Goal: Information Seeking & Learning: Learn about a topic

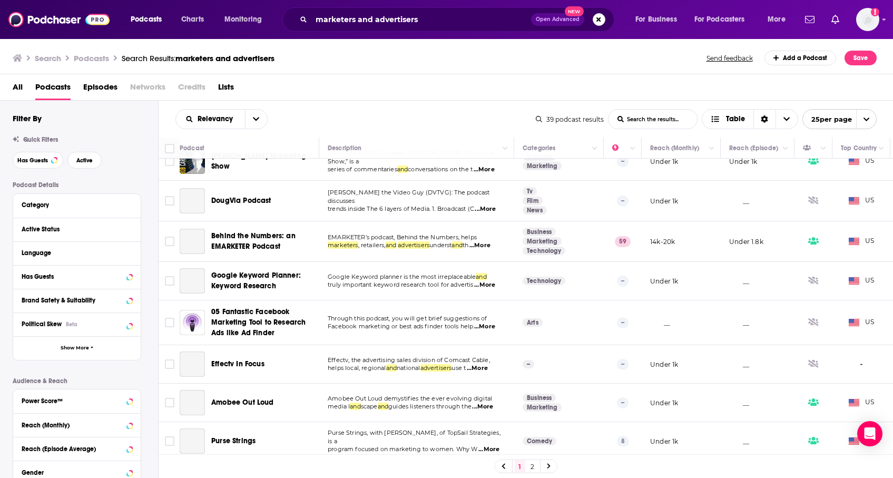
scroll to position [298, 0]
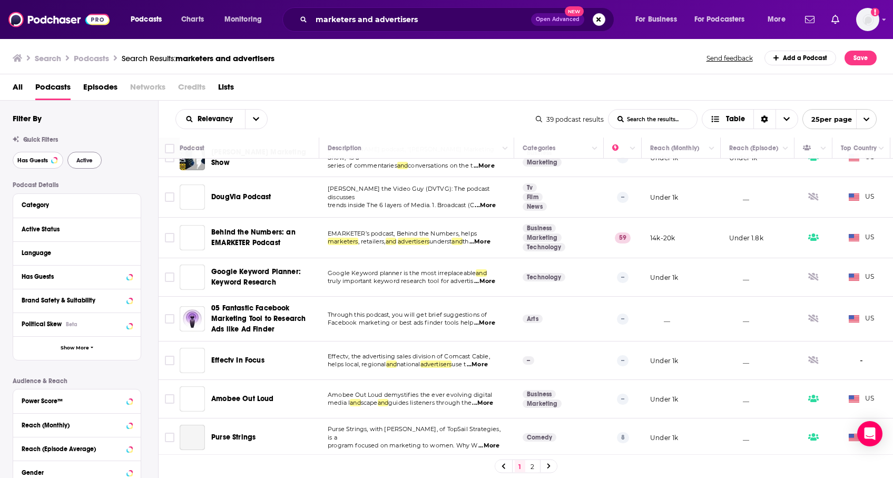
click at [39, 160] on span "Has Guests" at bounding box center [32, 161] width 31 height 6
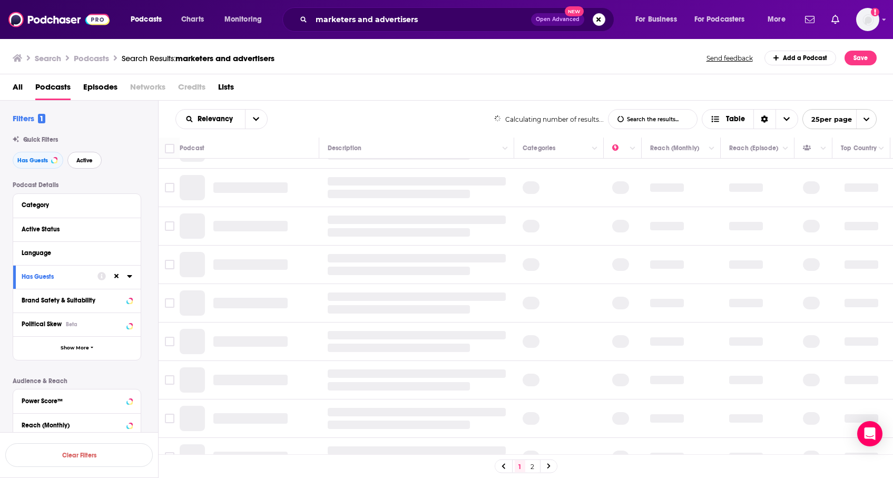
click at [83, 163] on span "Active" at bounding box center [84, 161] width 16 height 6
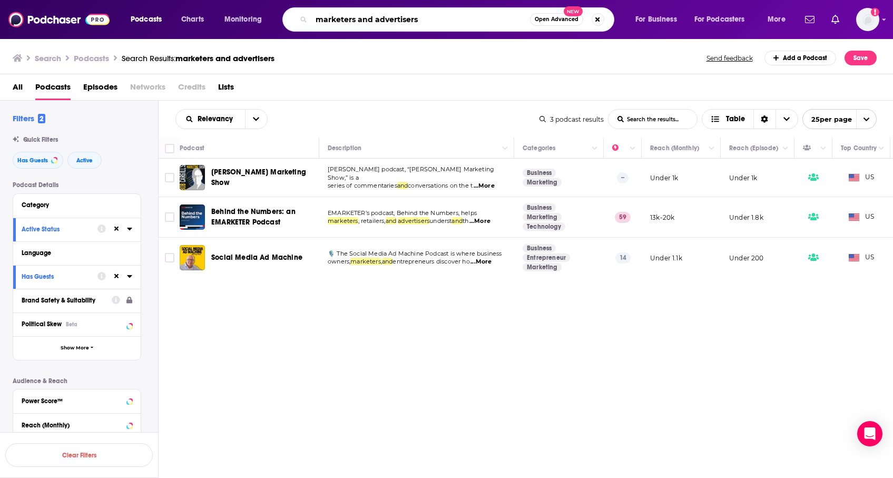
click at [365, 20] on input "marketers and advertisers" at bounding box center [421, 19] width 219 height 17
drag, startPoint x: 423, startPoint y: 21, endPoint x: 343, endPoint y: 21, distance: 79.6
click at [343, 21] on input "marketers and advertisers" at bounding box center [421, 19] width 219 height 17
type input "marketing and avertising"
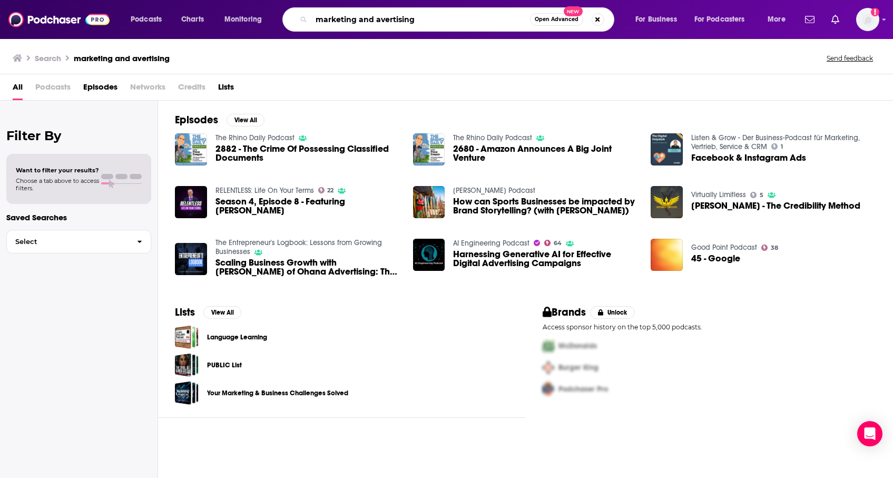
click at [436, 25] on input "marketing and avertising" at bounding box center [421, 19] width 219 height 17
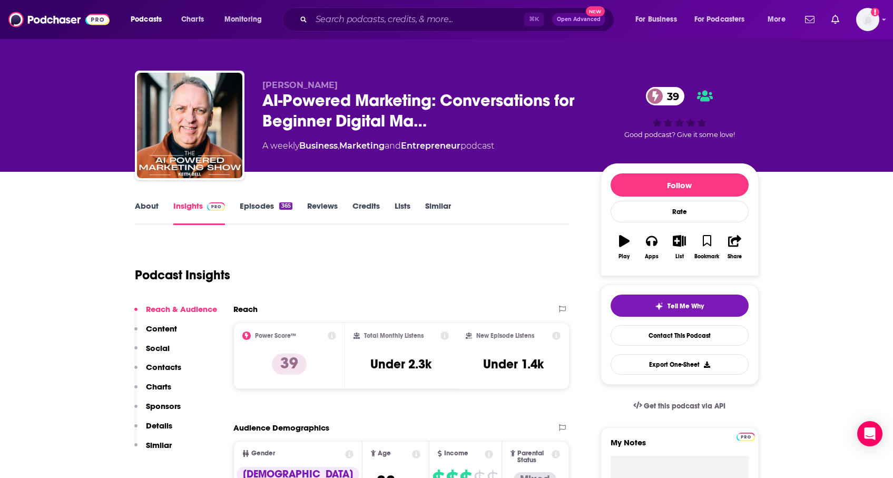
click at [138, 212] on link "About" at bounding box center [147, 213] width 24 height 24
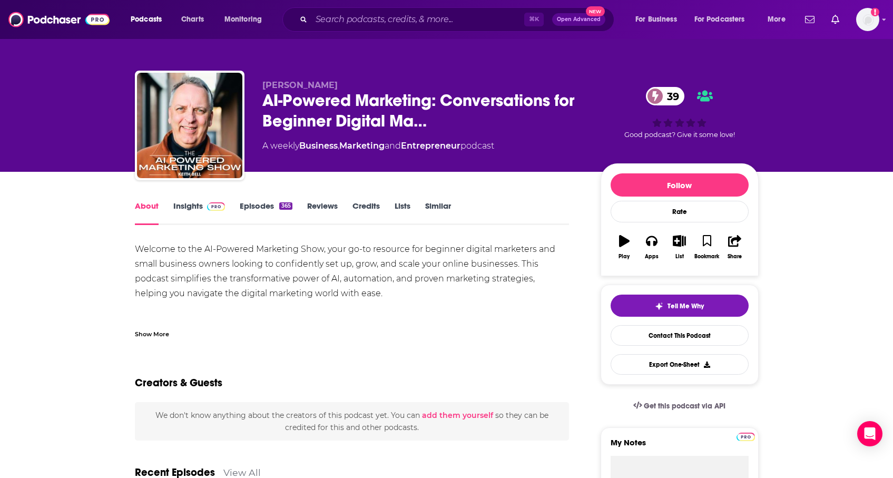
click at [200, 209] on link "Insights" at bounding box center [199, 213] width 52 height 24
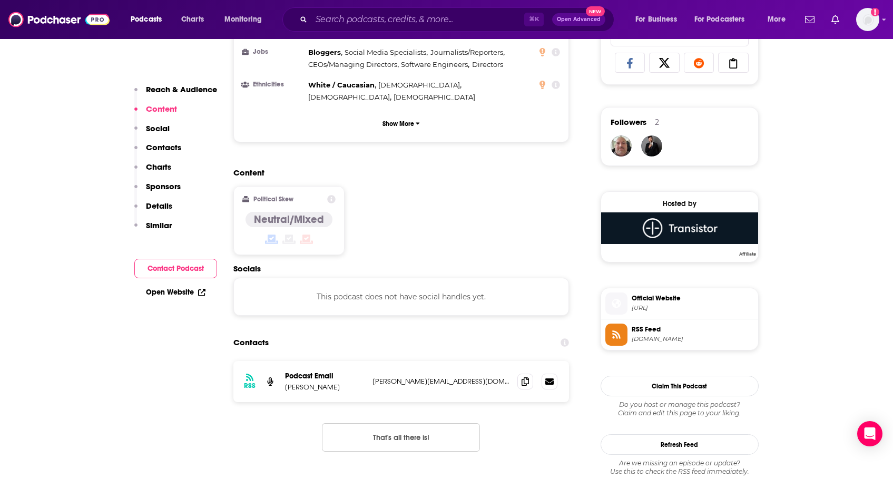
scroll to position [709, 0]
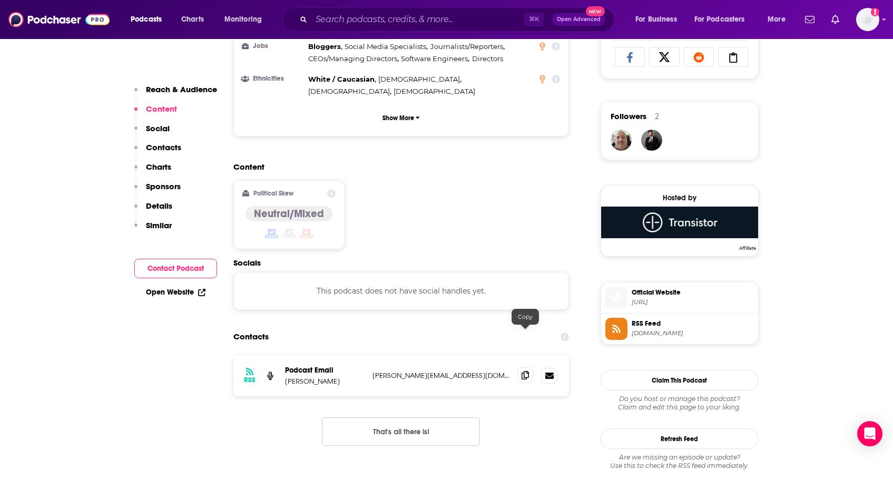
click at [525, 367] on span at bounding box center [526, 375] width 16 height 16
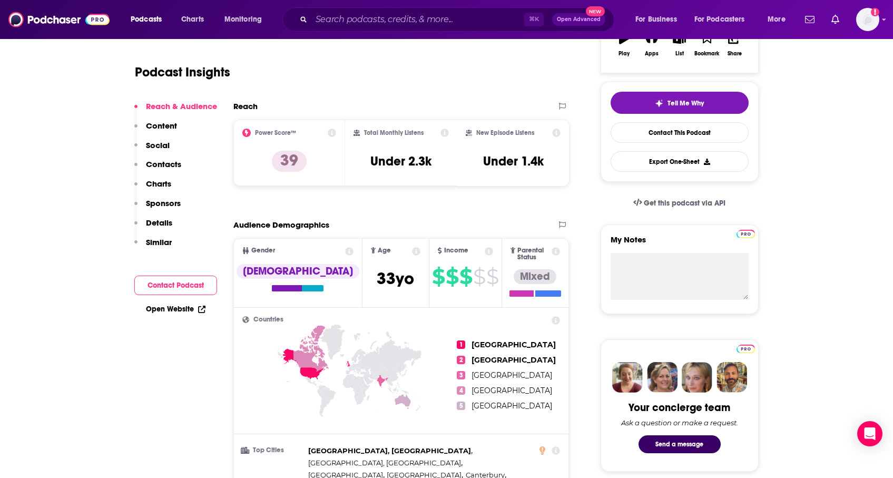
scroll to position [0, 0]
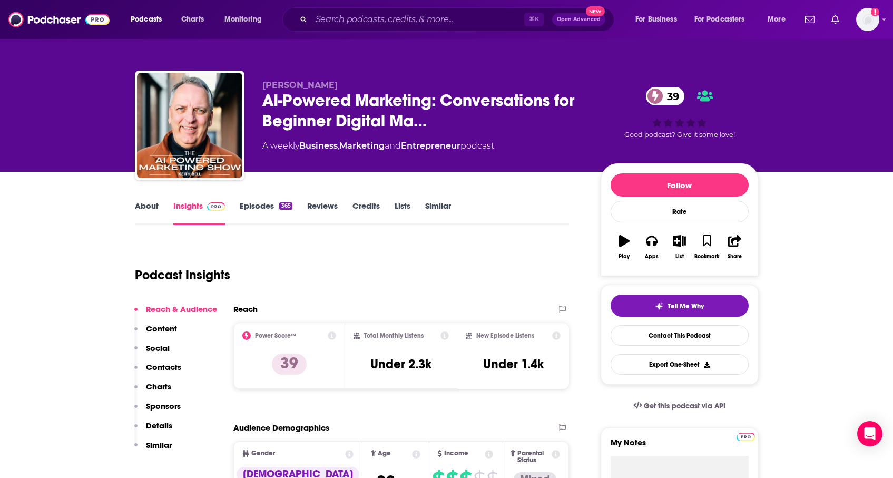
click at [429, 201] on link "Similar" at bounding box center [438, 213] width 26 height 24
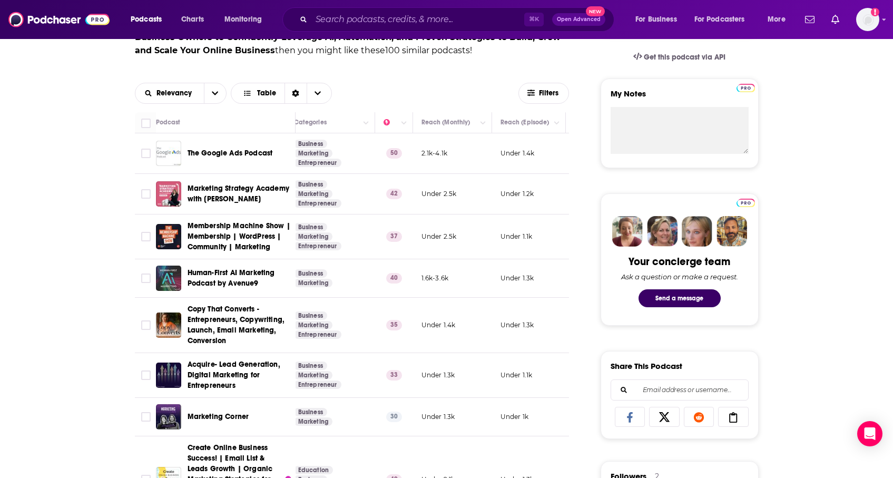
scroll to position [347, 0]
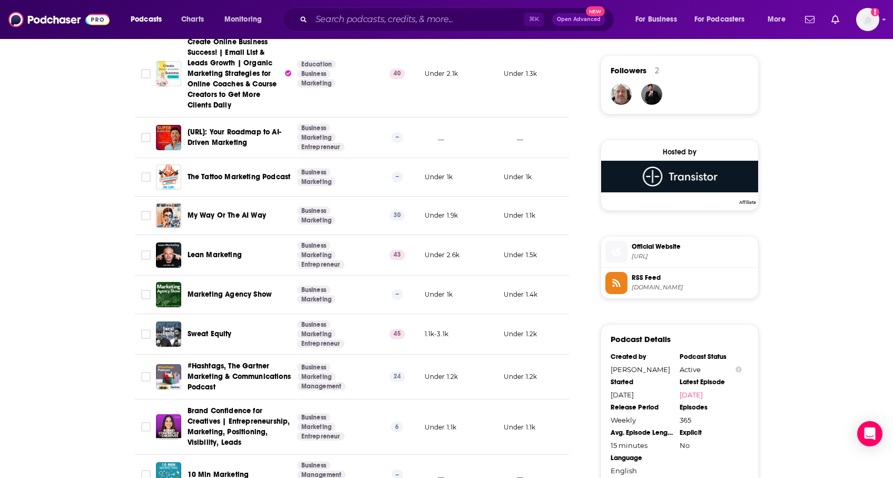
scroll to position [763, 0]
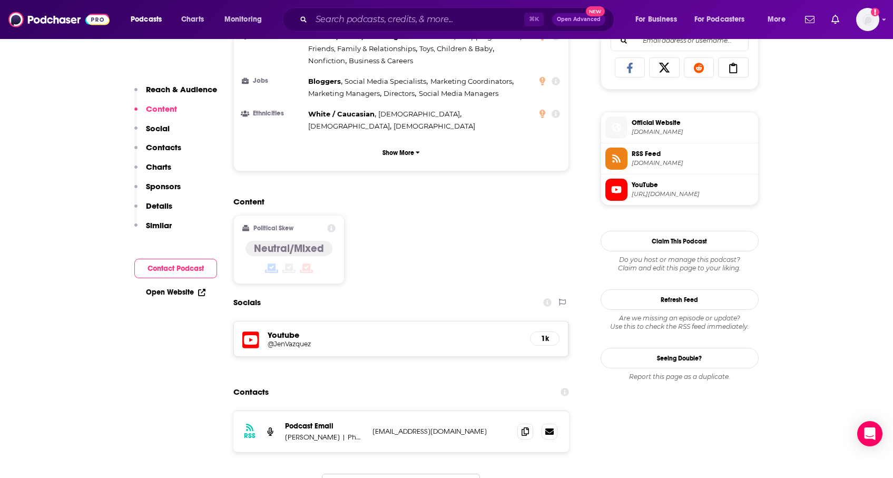
scroll to position [698, 0]
click at [529, 427] on icon at bounding box center [525, 431] width 7 height 8
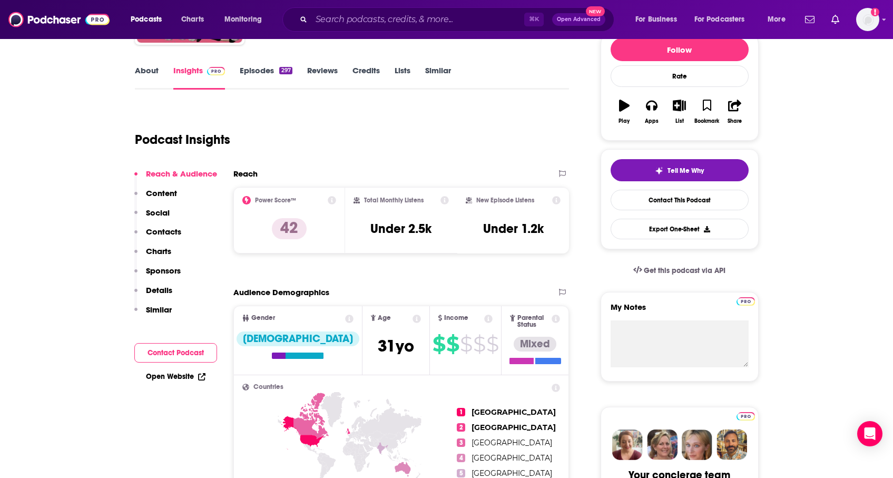
scroll to position [0, 0]
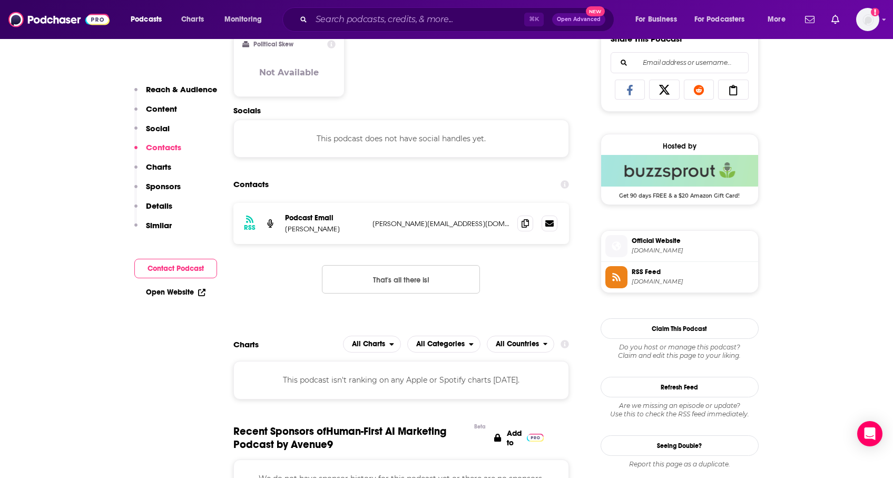
scroll to position [687, 0]
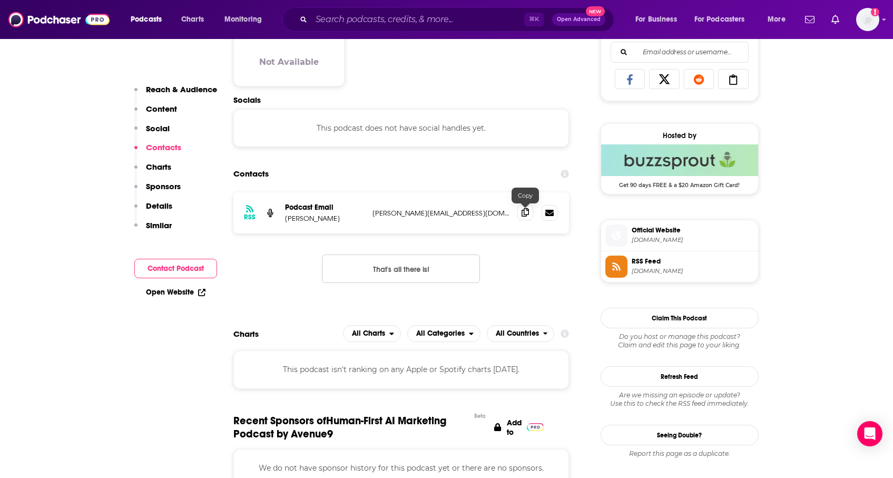
click at [527, 211] on icon at bounding box center [525, 212] width 7 height 8
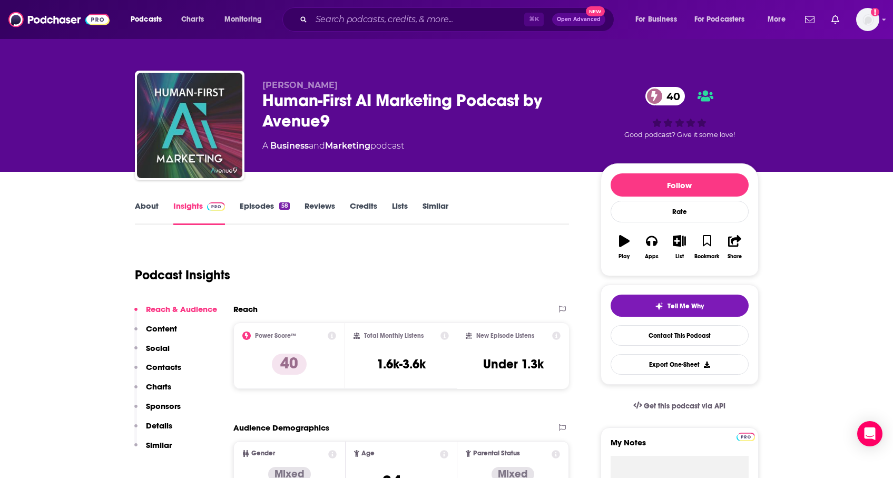
click at [138, 211] on link "About" at bounding box center [147, 213] width 24 height 24
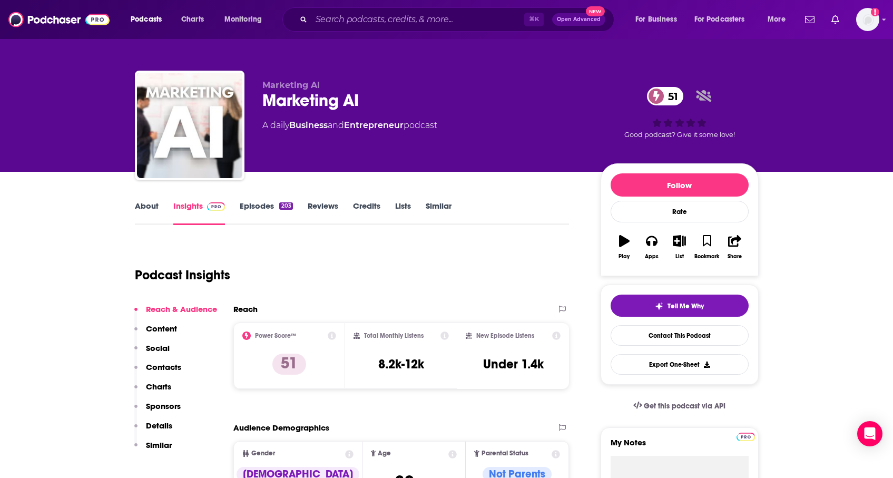
click at [147, 211] on link "About" at bounding box center [147, 213] width 24 height 24
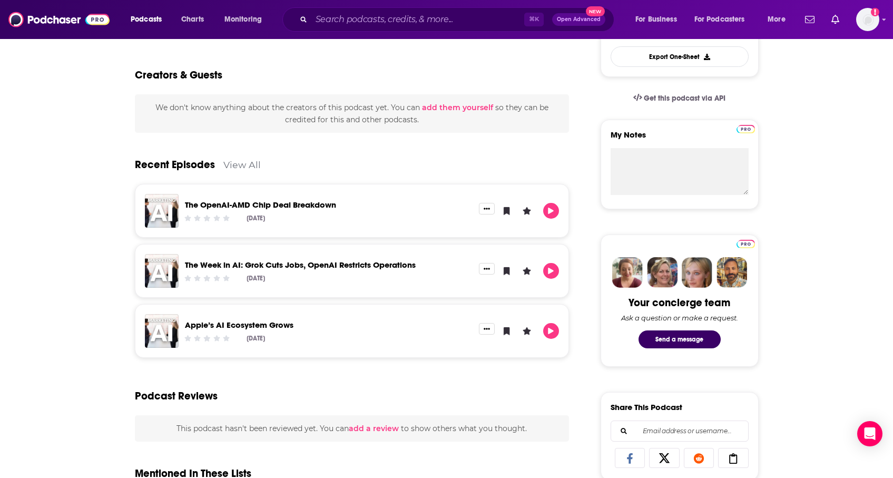
scroll to position [309, 0]
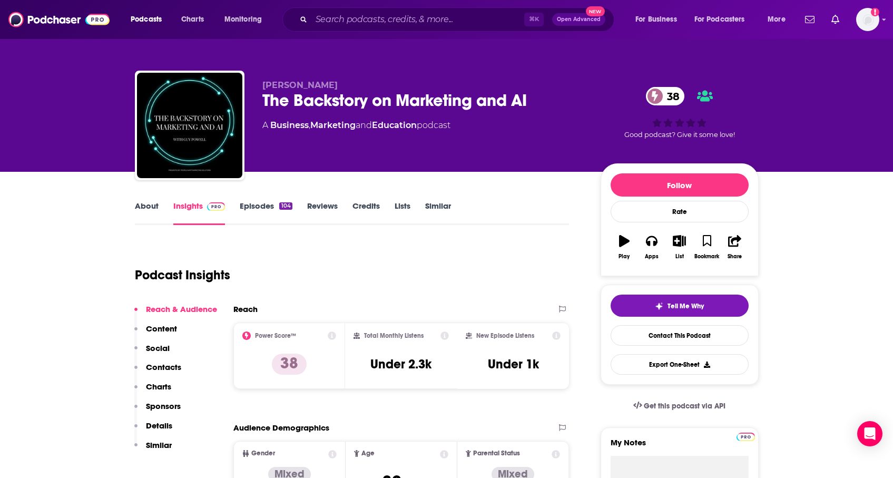
click at [141, 202] on link "About" at bounding box center [147, 213] width 24 height 24
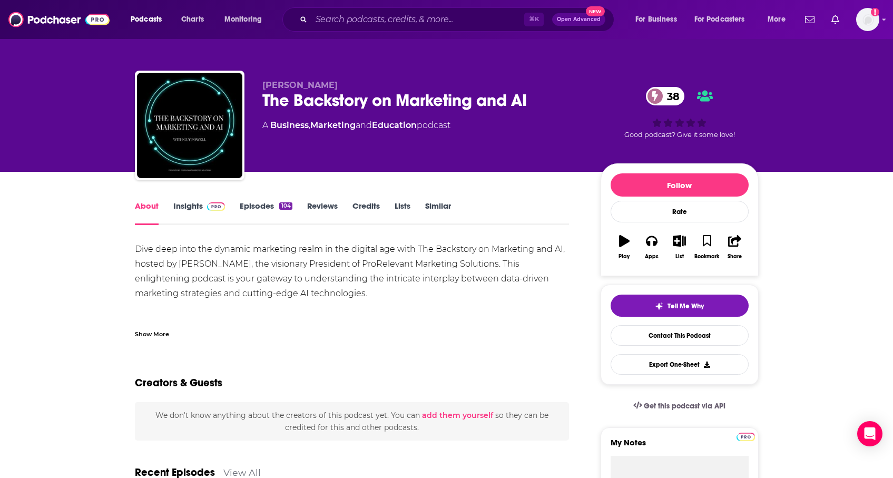
click at [188, 212] on link "Insights" at bounding box center [199, 213] width 52 height 24
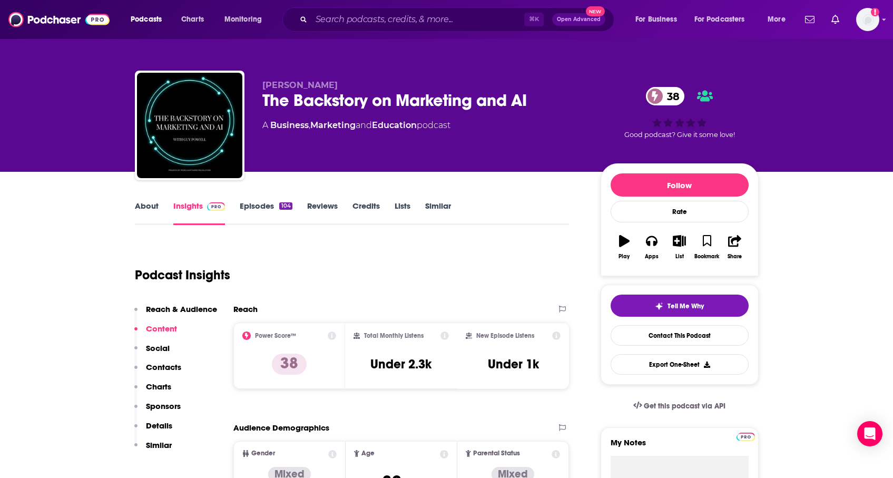
click at [279, 205] on link "Episodes 104" at bounding box center [266, 213] width 52 height 24
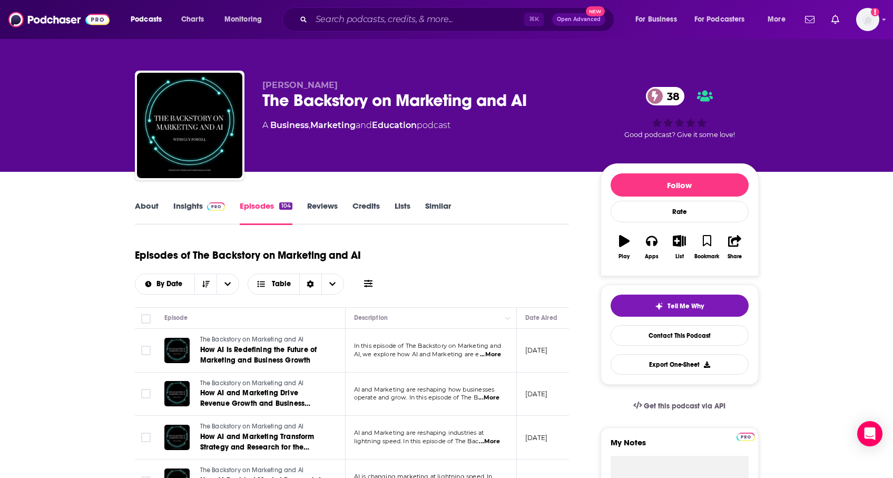
click at [449, 201] on link "Similar" at bounding box center [438, 213] width 26 height 24
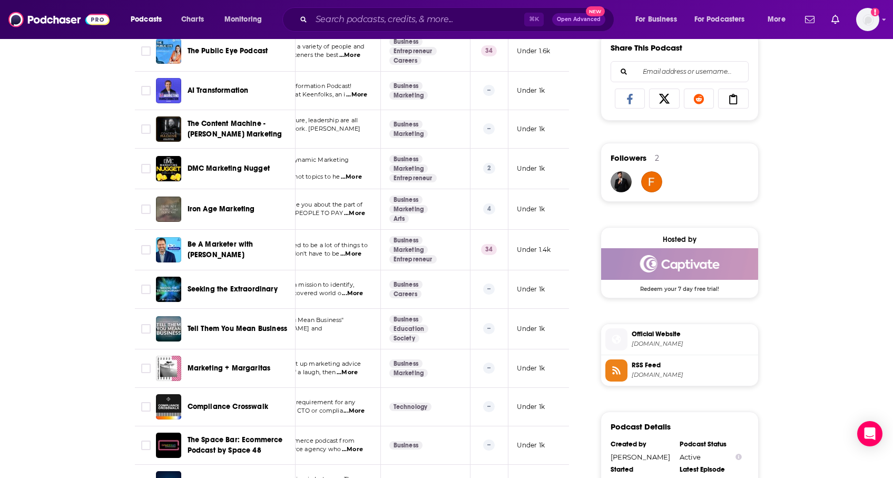
scroll to position [666, 0]
